Goal: Task Accomplishment & Management: Use online tool/utility

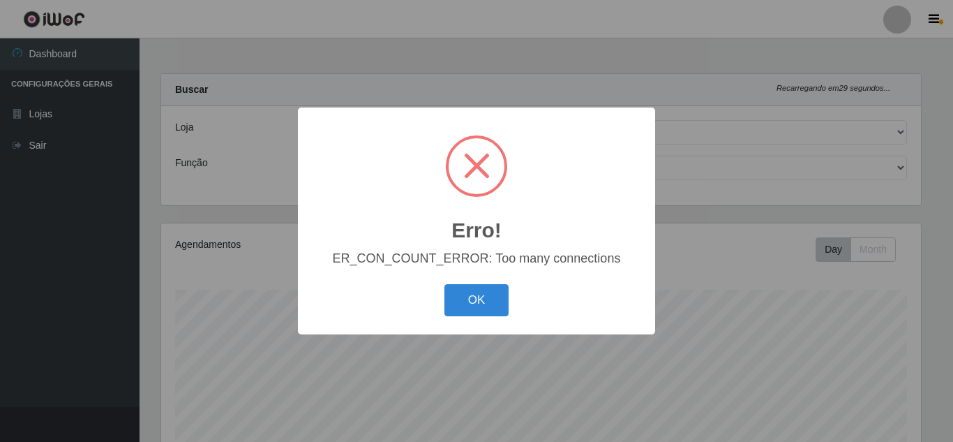
select select "462"
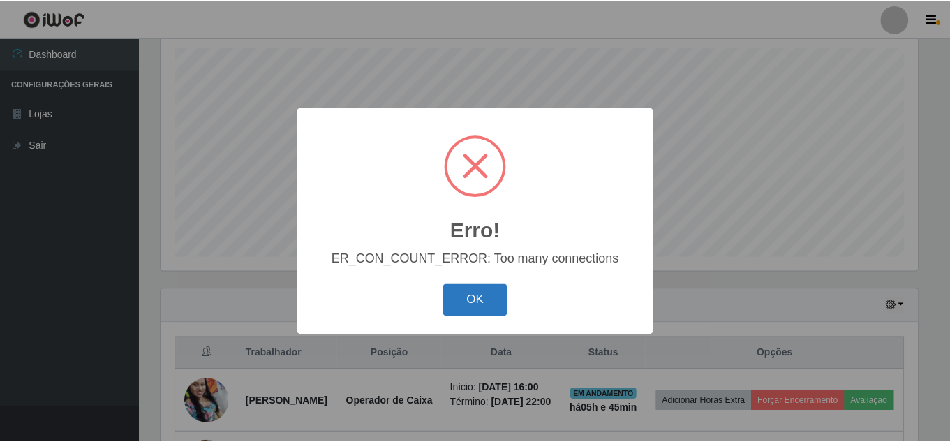
scroll to position [290, 760]
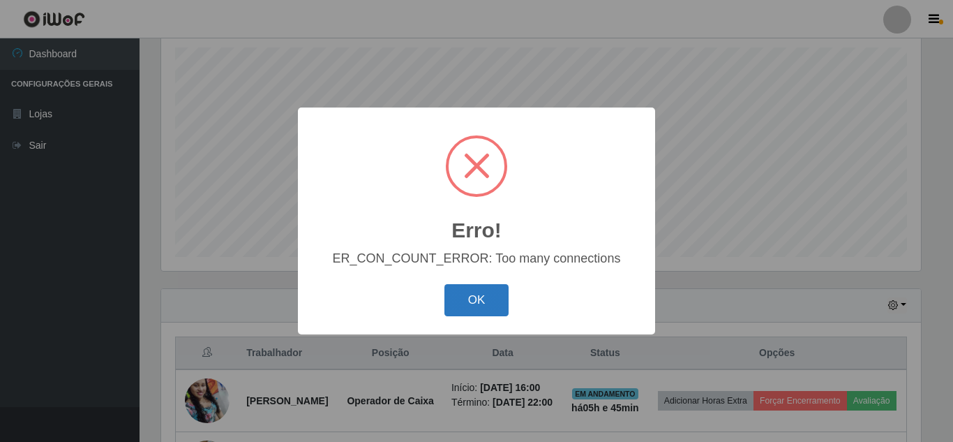
click at [504, 304] on button "OK" at bounding box center [477, 300] width 65 height 33
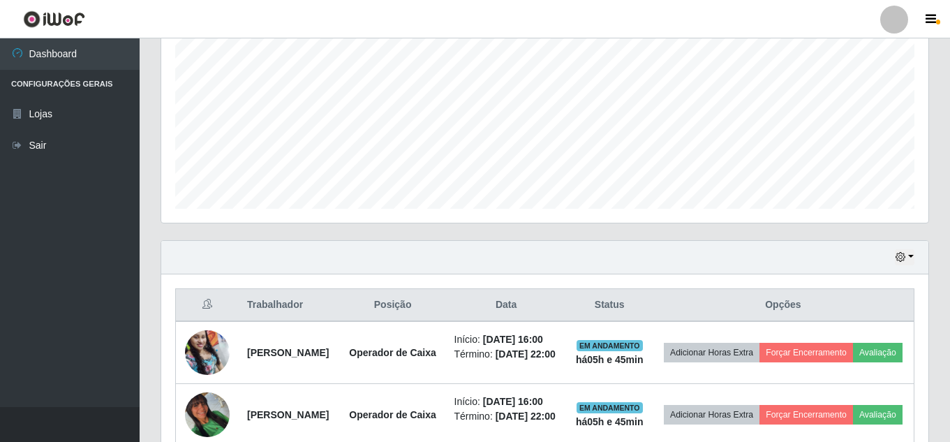
scroll to position [382, 0]
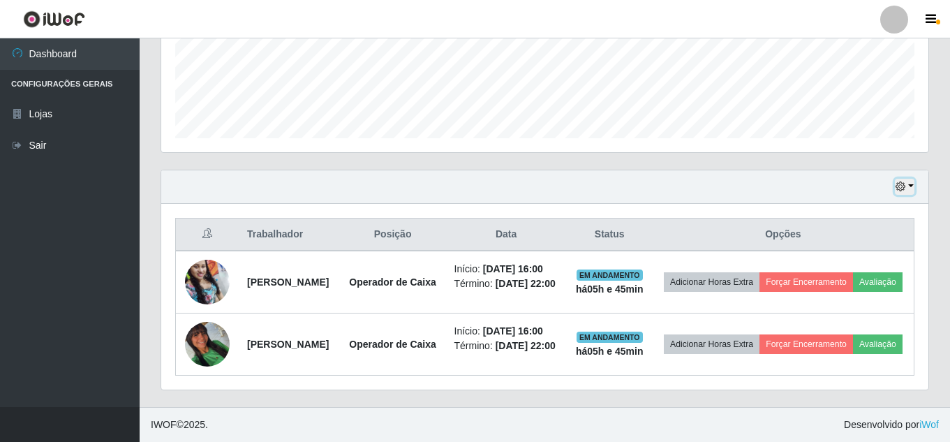
click at [900, 181] on icon "button" at bounding box center [900, 186] width 10 height 10
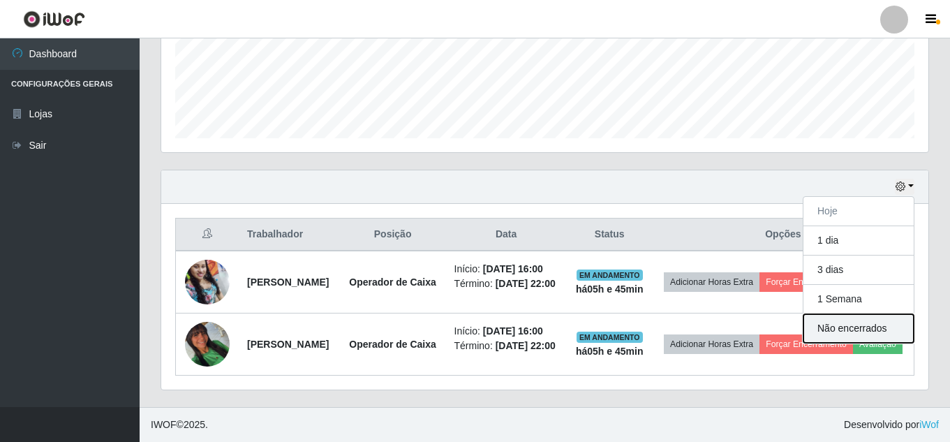
click at [875, 314] on button "Não encerrados" at bounding box center [858, 328] width 110 height 29
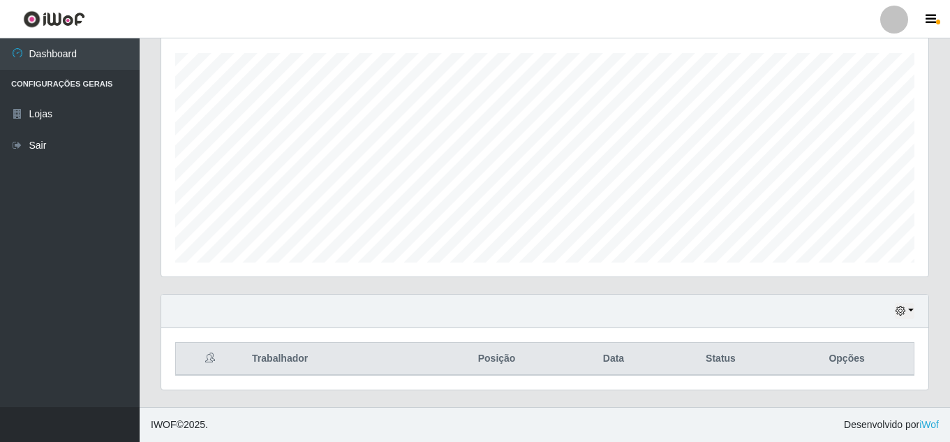
scroll to position [237, 0]
click at [897, 308] on icon "button" at bounding box center [900, 311] width 10 height 10
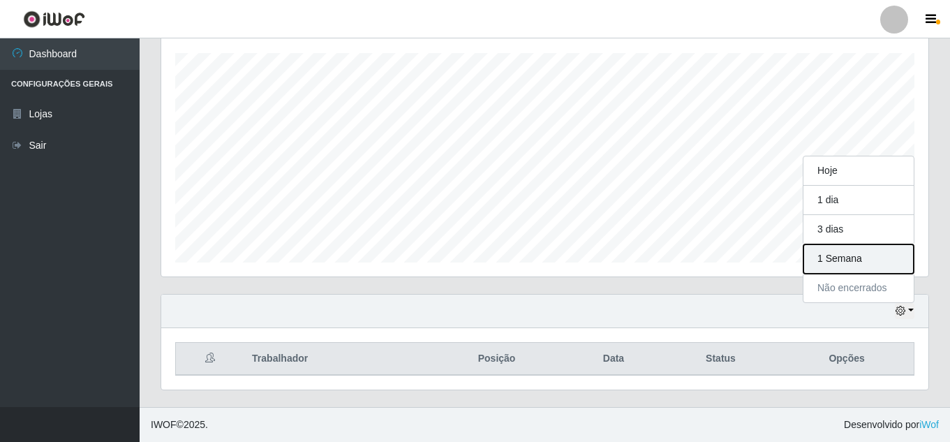
click at [882, 259] on button "1 Semana" at bounding box center [858, 258] width 110 height 29
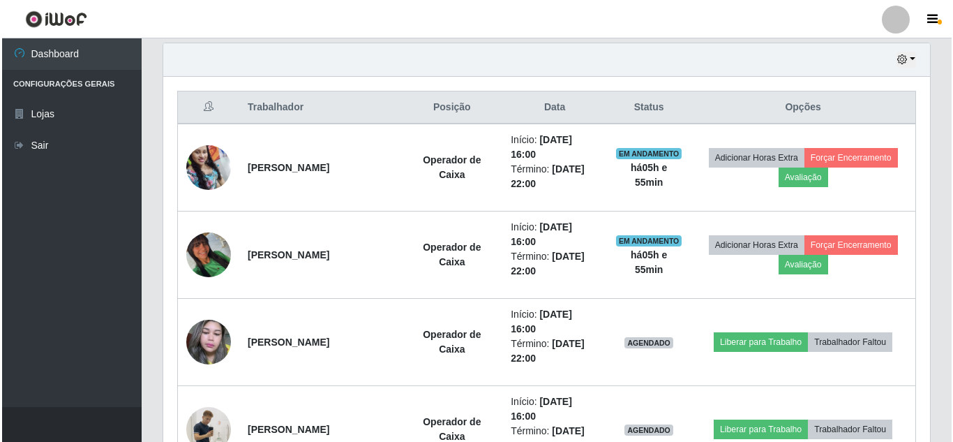
scroll to position [489, 0]
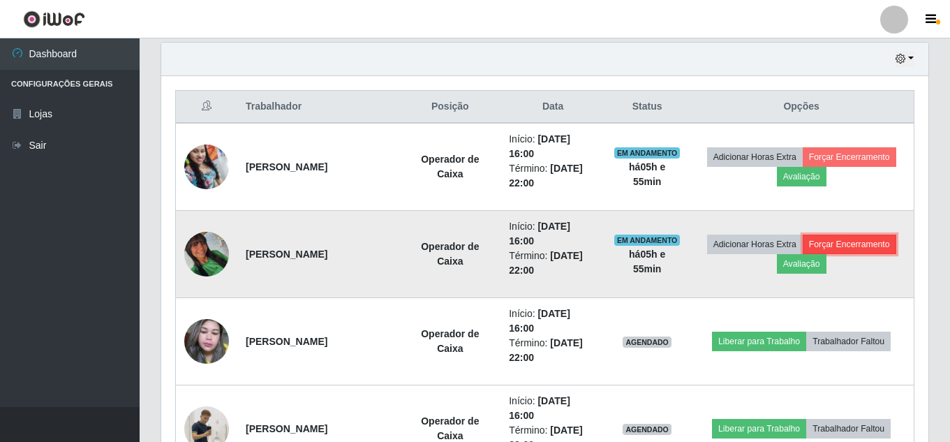
click at [884, 237] on button "Forçar Encerramento" at bounding box center [850, 244] width 94 height 20
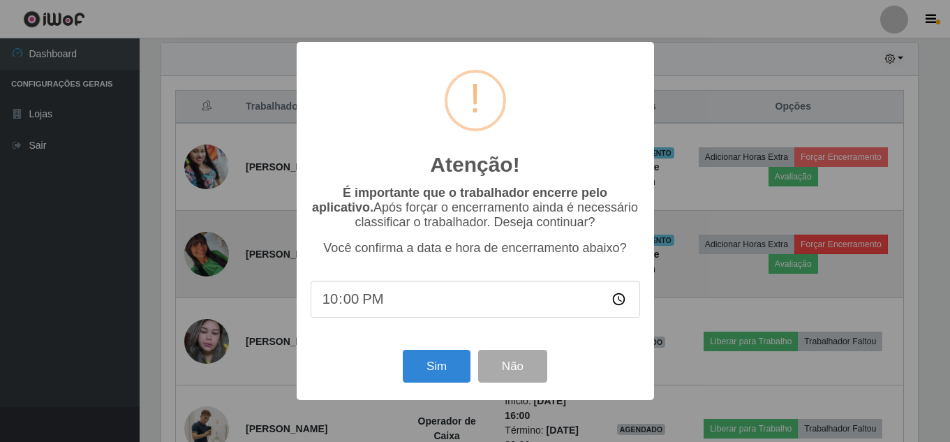
scroll to position [290, 760]
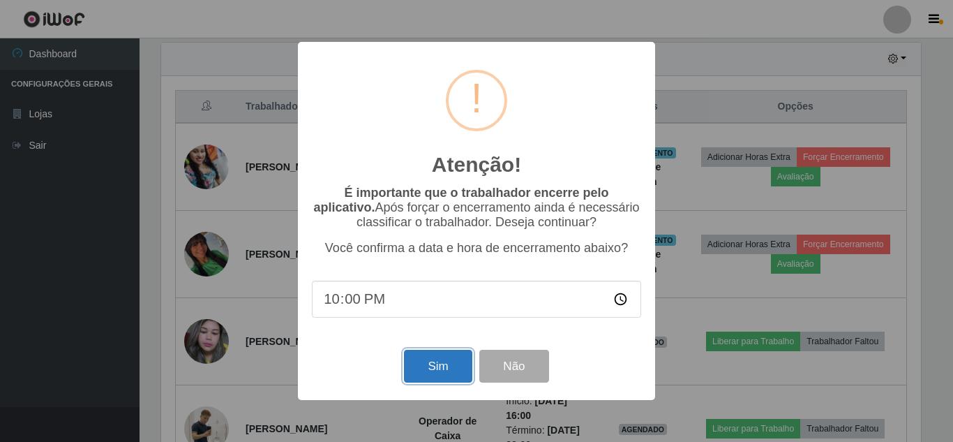
click at [413, 373] on button "Sim" at bounding box center [438, 366] width 68 height 33
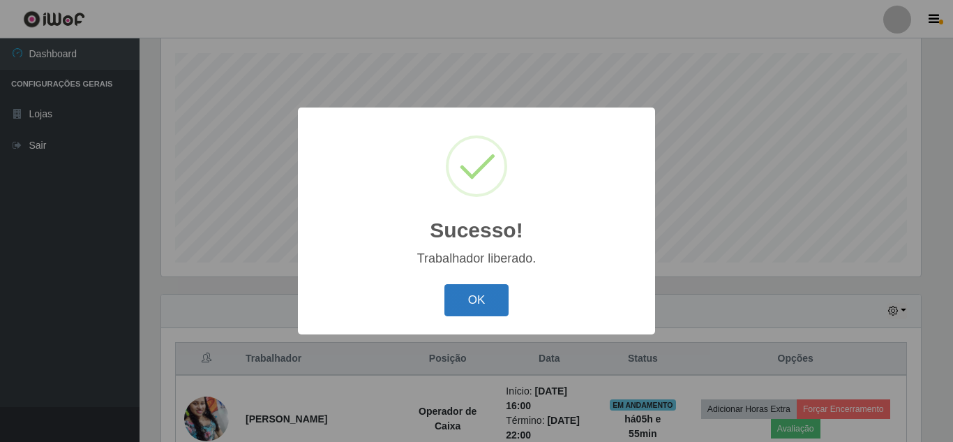
click at [484, 297] on button "OK" at bounding box center [477, 300] width 65 height 33
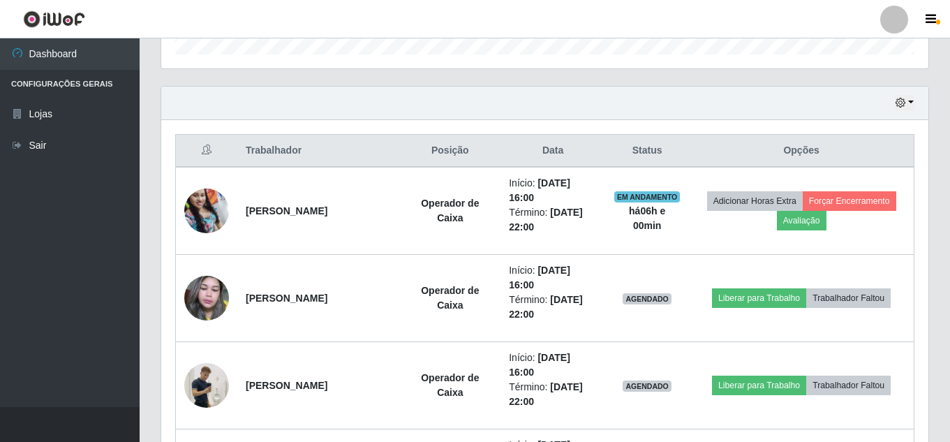
scroll to position [419, 0]
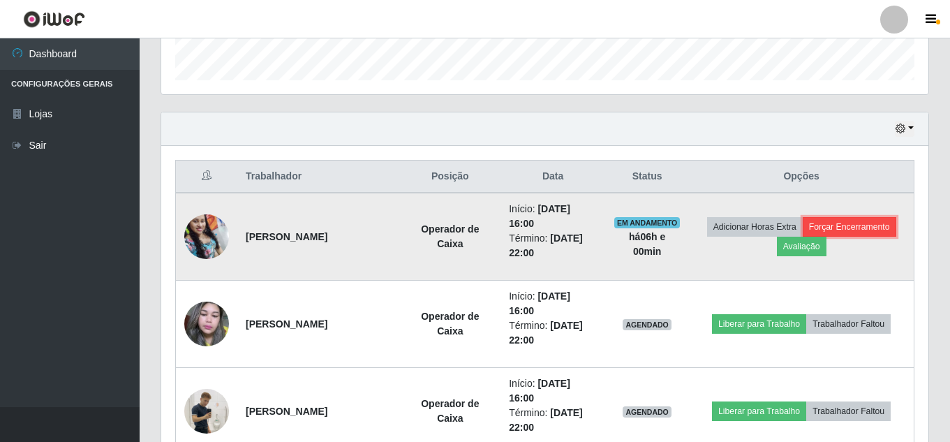
click at [888, 232] on button "Forçar Encerramento" at bounding box center [850, 227] width 94 height 20
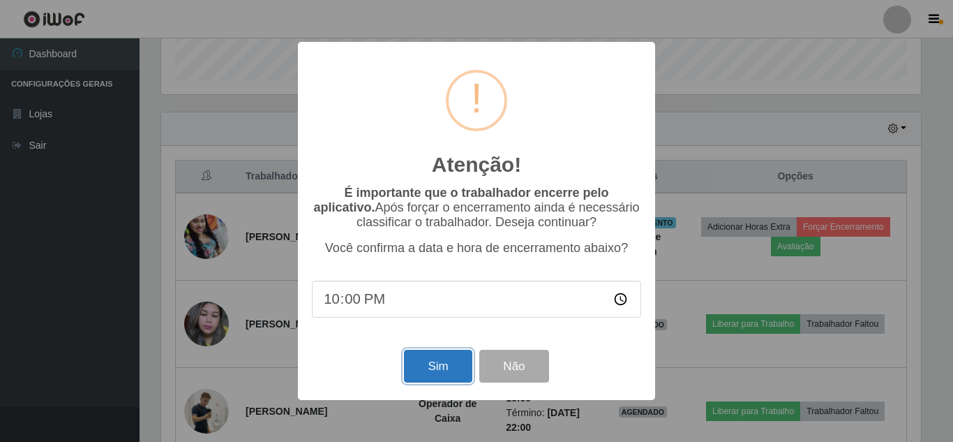
click at [450, 381] on button "Sim" at bounding box center [438, 366] width 68 height 33
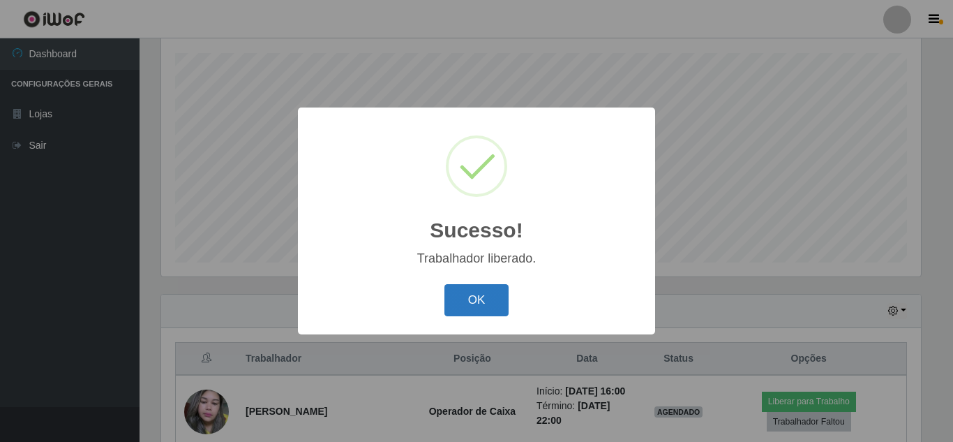
click at [477, 292] on button "OK" at bounding box center [477, 300] width 65 height 33
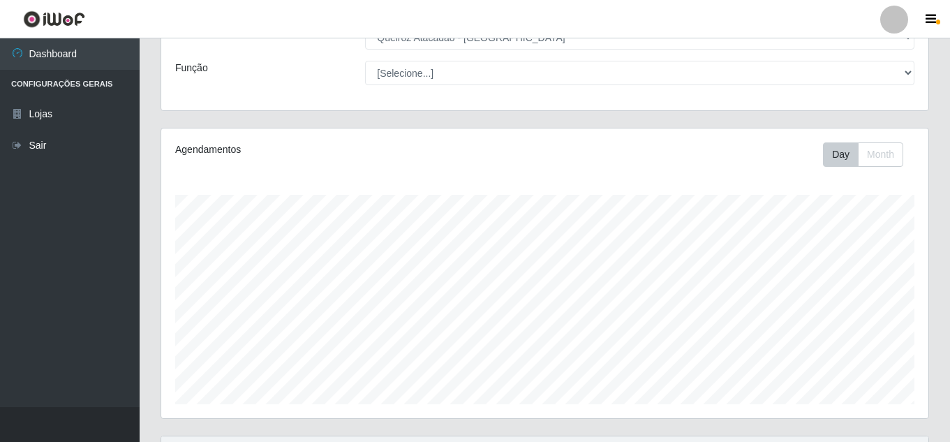
scroll to position [0, 0]
